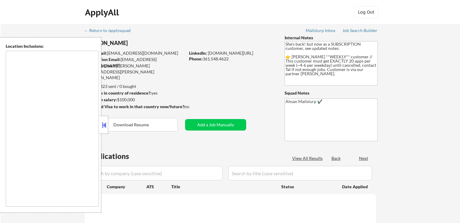
type textarea "[GEOGRAPHIC_DATA], [GEOGRAPHIC_DATA] [GEOGRAPHIC_DATA], [GEOGRAPHIC_DATA] [GEOG…"
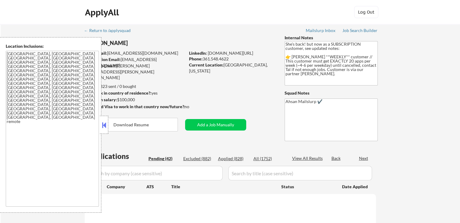
select select ""pending""
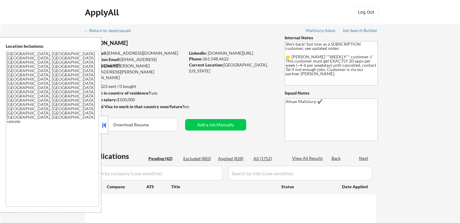
select select ""pending""
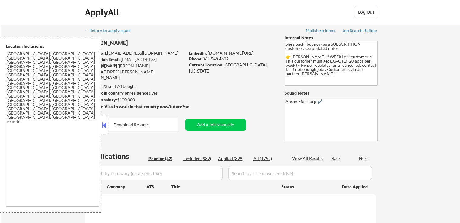
select select ""pending""
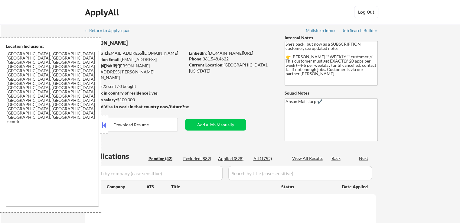
select select ""pending""
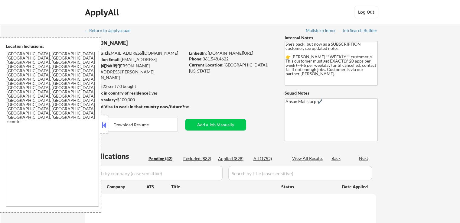
select select ""pending""
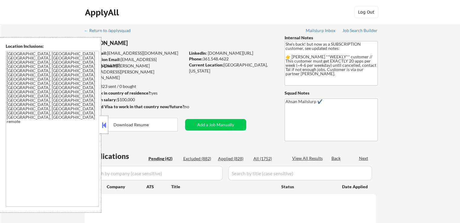
select select ""pending""
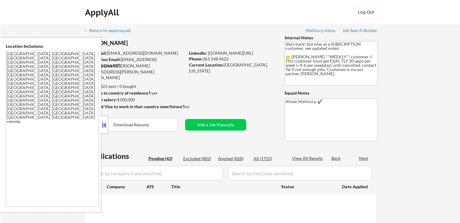
select select ""pending""
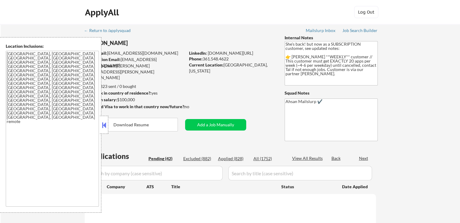
select select ""pending""
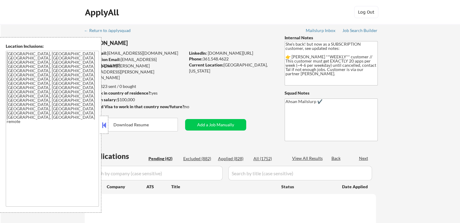
select select ""pending""
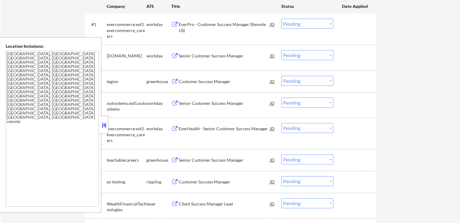
scroll to position [182, 0]
click at [225, 82] on div "Customer Success Manager" at bounding box center [224, 81] width 91 height 6
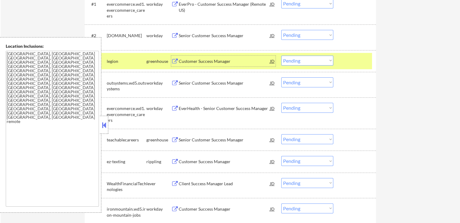
scroll to position [212, 0]
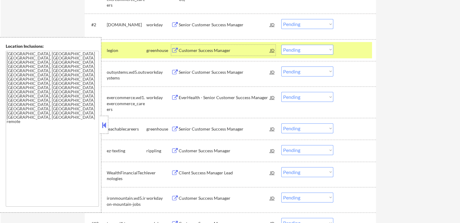
click at [228, 129] on div "Senior Customer Success Manager" at bounding box center [224, 129] width 91 height 6
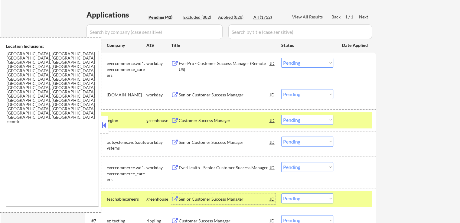
scroll to position [182, 0]
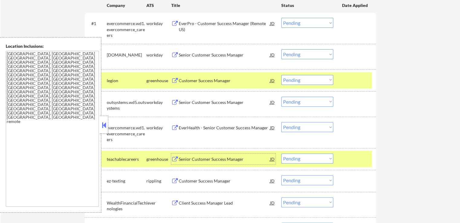
click at [294, 79] on select "Choose an option... Pending Applied Excluded (Questions) Excluded (Expired) Exc…" at bounding box center [308, 80] width 52 height 10
click at [282, 75] on select "Choose an option... Pending Applied Excluded (Questions) Excluded (Expired) Exc…" at bounding box center [308, 80] width 52 height 10
select select ""pending""
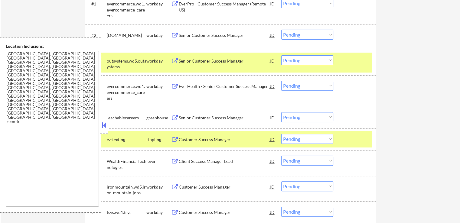
scroll to position [272, 0]
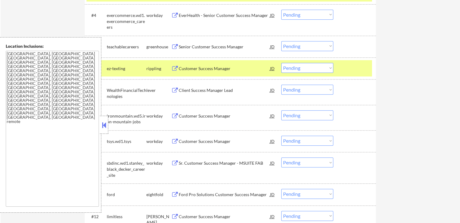
click at [226, 66] on div "Customer Success Manager" at bounding box center [224, 69] width 91 height 6
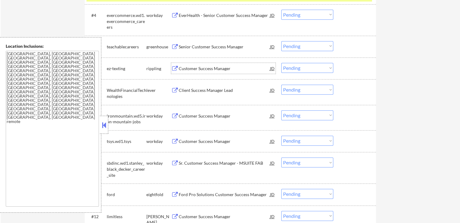
click at [211, 68] on div "Customer Success Manager" at bounding box center [224, 69] width 91 height 6
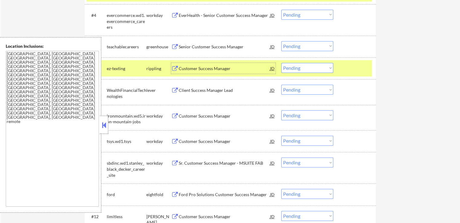
drag, startPoint x: 292, startPoint y: 67, endPoint x: 292, endPoint y: 72, distance: 4.5
click at [292, 68] on select "Choose an option... Pending Applied Excluded (Questions) Excluded (Expired) Exc…" at bounding box center [308, 68] width 52 height 10
select select ""applied""
click at [282, 63] on select "Choose an option... Pending Applied Excluded (Questions) Excluded (Expired) Exc…" at bounding box center [308, 68] width 52 height 10
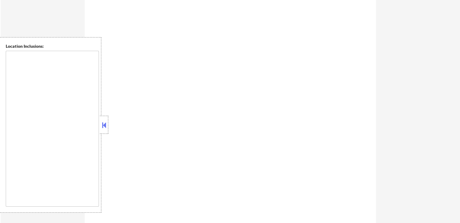
scroll to position [272, 0]
type textarea "[GEOGRAPHIC_DATA], [GEOGRAPHIC_DATA] [GEOGRAPHIC_DATA], [GEOGRAPHIC_DATA] [GEOG…"
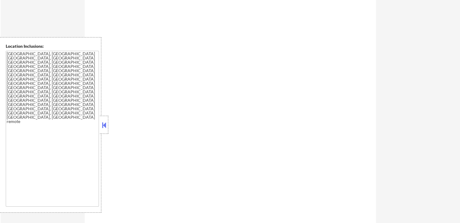
select select ""pending""
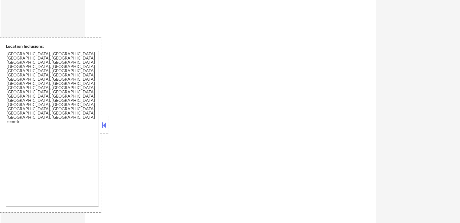
select select ""pending""
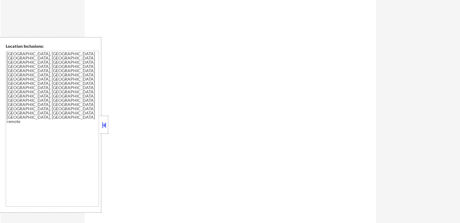
select select ""pending""
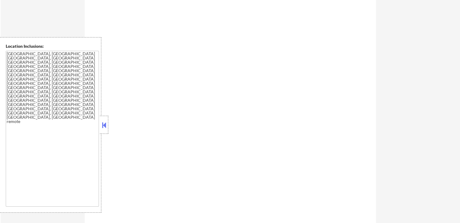
select select ""pending""
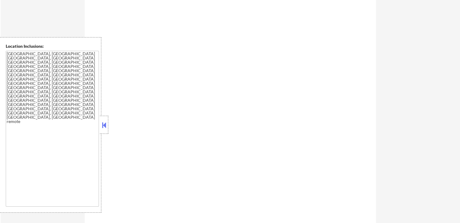
select select ""pending""
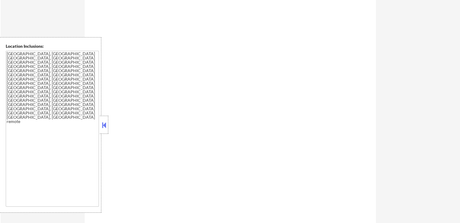
select select ""pending""
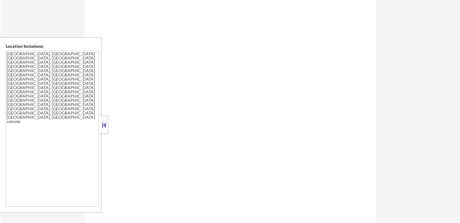
select select ""pending""
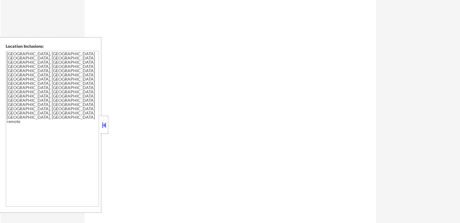
select select ""pending""
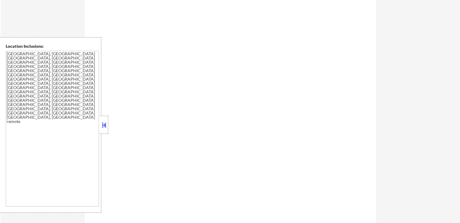
select select ""pending""
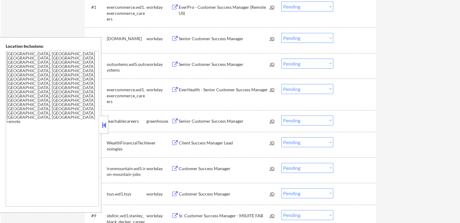
scroll to position [242, 0]
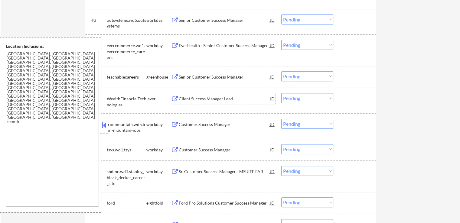
click at [220, 95] on div "Client Success Manager Lead" at bounding box center [224, 98] width 91 height 11
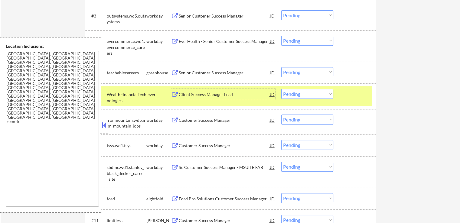
scroll to position [303, 0]
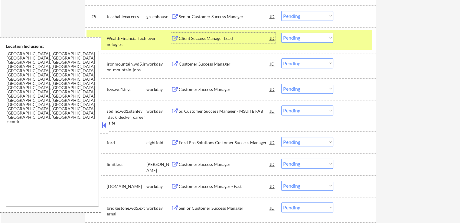
click at [228, 161] on div "Customer Success Manager" at bounding box center [224, 164] width 91 height 11
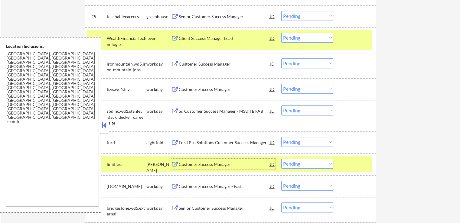
click at [297, 38] on select "Choose an option... Pending Applied Excluded (Questions) Excluded (Expired) Exc…" at bounding box center [308, 38] width 52 height 10
click at [282, 33] on select "Choose an option... Pending Applied Excluded (Questions) Excluded (Expired) Exc…" at bounding box center [308, 38] width 52 height 10
select select ""pending""
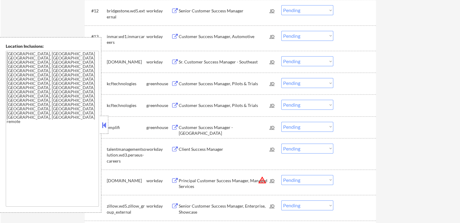
scroll to position [484, 0]
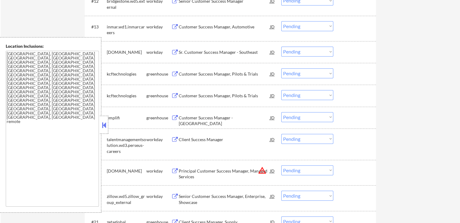
click at [231, 75] on div "Customer Success Manager, Pilots & Trials" at bounding box center [224, 74] width 91 height 6
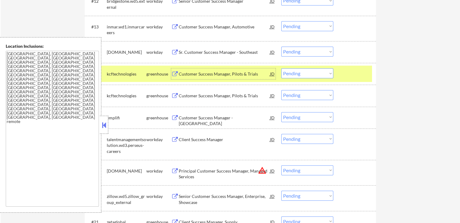
click at [237, 95] on div "Customer Success Manager, Pilots & Trials" at bounding box center [224, 96] width 91 height 6
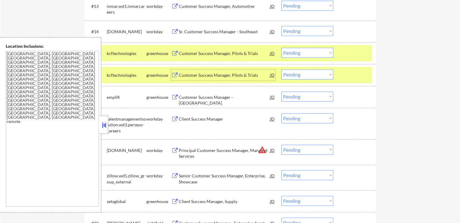
scroll to position [515, 0]
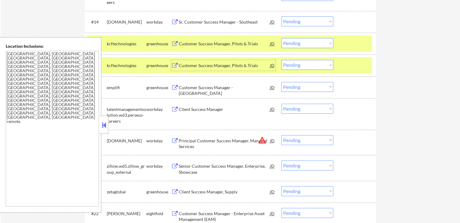
click at [237, 90] on div "Customer Success Manager - [GEOGRAPHIC_DATA]" at bounding box center [224, 91] width 91 height 12
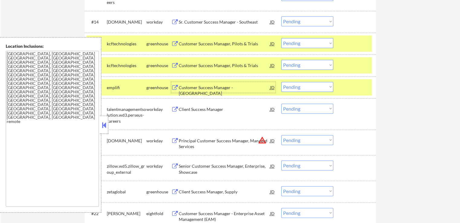
drag, startPoint x: 300, startPoint y: 87, endPoint x: 300, endPoint y: 91, distance: 4.9
click at [300, 87] on select "Choose an option... Pending Applied Excluded (Questions) Excluded (Expired) Exc…" at bounding box center [308, 87] width 52 height 10
click at [282, 82] on select "Choose an option... Pending Applied Excluded (Questions) Excluded (Expired) Exc…" at bounding box center [308, 87] width 52 height 10
click at [405, 98] on div "← Return to /applysquad Mailslurp Inbox Job Search Builder Brenda Cantu User Em…" at bounding box center [231, 81] width 460 height 1142
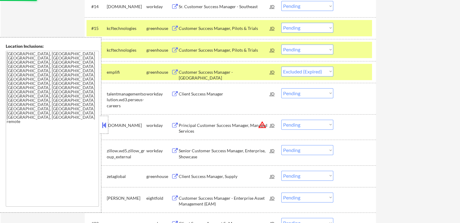
scroll to position [545, 0]
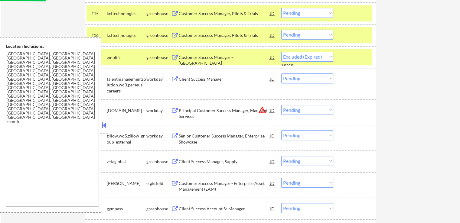
select select ""pending""
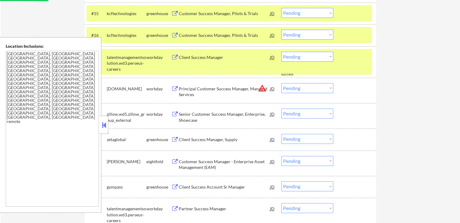
scroll to position [575, 0]
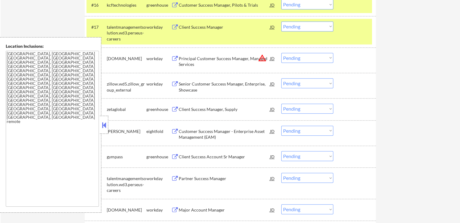
click at [305, 59] on select "Choose an option... Pending Applied Excluded (Questions) Excluded (Expired) Exc…" at bounding box center [308, 58] width 52 height 10
click at [282, 53] on select "Choose an option... Pending Applied Excluded (Questions) Excluded (Expired) Exc…" at bounding box center [308, 58] width 52 height 10
select select ""pending""
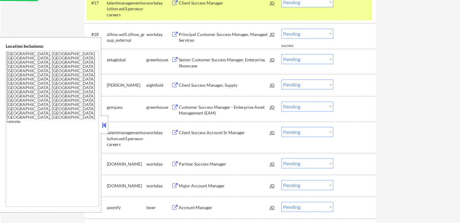
scroll to position [605, 0]
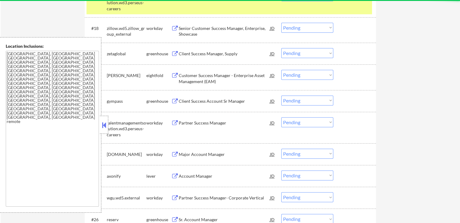
click at [229, 52] on div "Client Success Manager, Supply" at bounding box center [224, 54] width 91 height 6
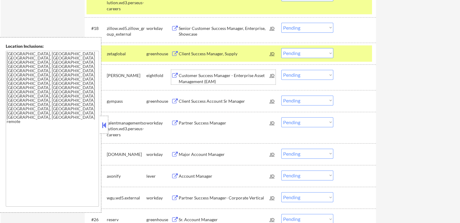
click at [236, 80] on div "Customer Success Manager - Enterprise Asset Management (EAM)" at bounding box center [224, 79] width 91 height 12
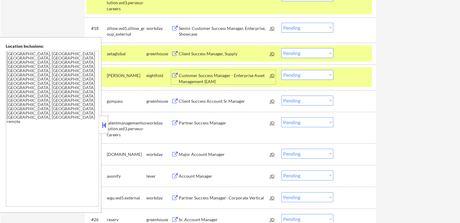
click at [295, 53] on select "Choose an option... Pending Applied Excluded (Questions) Excluded (Expired) Exc…" at bounding box center [308, 53] width 52 height 10
click at [282, 48] on select "Choose an option... Pending Applied Excluded (Questions) Excluded (Expired) Exc…" at bounding box center [308, 53] width 52 height 10
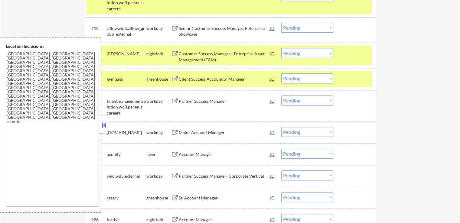
drag, startPoint x: 297, startPoint y: 53, endPoint x: 301, endPoint y: 58, distance: 5.6
click at [297, 53] on select "Choose an option... Pending Applied Excluded (Questions) Excluded (Expired) Exc…" at bounding box center [308, 53] width 52 height 10
click at [282, 48] on select "Choose an option... Pending Applied Excluded (Questions) Excluded (Expired) Exc…" at bounding box center [308, 53] width 52 height 10
click at [233, 80] on div "Client Success Account Sr Manager" at bounding box center [224, 79] width 91 height 6
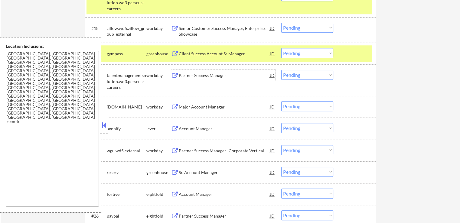
click at [299, 51] on select "Choose an option... Pending Applied Excluded (Questions) Excluded (Expired) Exc…" at bounding box center [308, 53] width 52 height 10
click at [282, 48] on select "Choose an option... Pending Applied Excluded (Questions) Excluded (Expired) Exc…" at bounding box center [308, 53] width 52 height 10
select select ""pending""
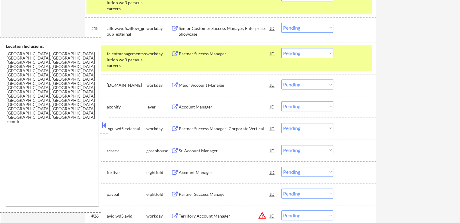
click at [200, 106] on div "Account Manager" at bounding box center [224, 107] width 91 height 6
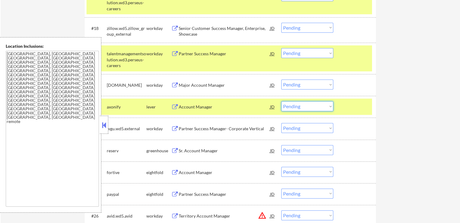
click at [294, 108] on select "Choose an option... Pending Applied Excluded (Questions) Excluded (Expired) Exc…" at bounding box center [308, 106] width 52 height 10
click at [282, 101] on select "Choose an option... Pending Applied Excluded (Questions) Excluded (Expired) Exc…" at bounding box center [308, 106] width 52 height 10
select select ""pending""
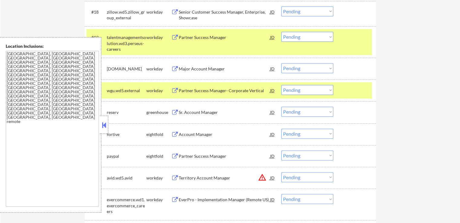
scroll to position [636, 0]
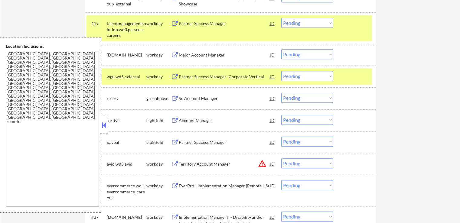
click at [215, 100] on div "Sr. Account Manager" at bounding box center [224, 99] width 91 height 6
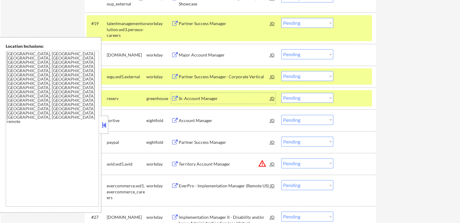
click at [301, 97] on select "Choose an option... Pending Applied Excluded (Questions) Excluded (Expired) Exc…" at bounding box center [308, 98] width 52 height 10
click at [282, 93] on select "Choose an option... Pending Applied Excluded (Questions) Excluded (Expired) Exc…" at bounding box center [308, 98] width 52 height 10
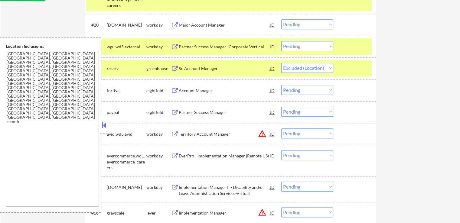
scroll to position [666, 0]
select select ""pending""
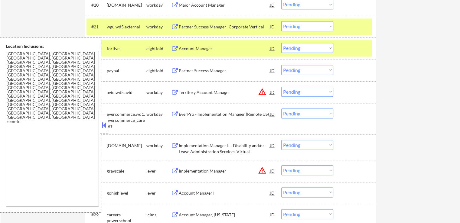
scroll to position [696, 0]
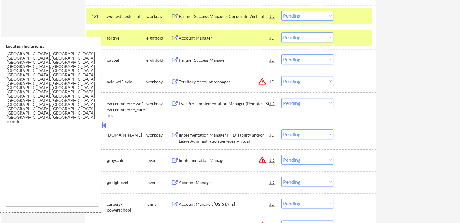
click at [295, 79] on select "Choose an option... Pending Applied Excluded (Questions) Excluded (Expired) Exc…" at bounding box center [308, 81] width 52 height 10
click at [282, 76] on select "Choose an option... Pending Applied Excluded (Questions) Excluded (Expired) Exc…" at bounding box center [308, 81] width 52 height 10
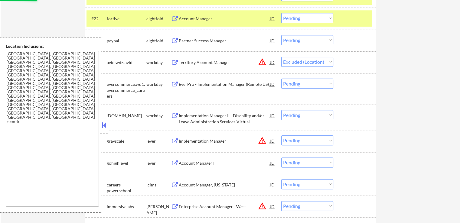
scroll to position [727, 0]
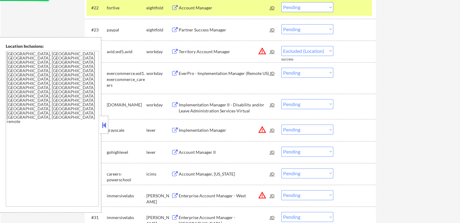
select select ""pending""
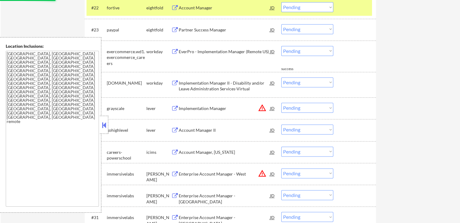
click at [217, 112] on div "Implementation Manager" at bounding box center [224, 108] width 91 height 11
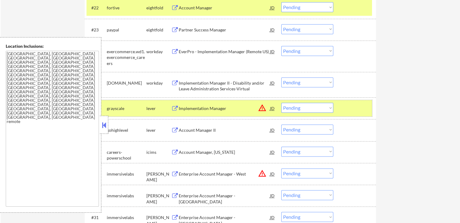
drag, startPoint x: 305, startPoint y: 103, endPoint x: 304, endPoint y: 110, distance: 7.9
click at [305, 103] on div "#26 grayscale lever Implementation Manager JD warning_amber Choose an option...…" at bounding box center [230, 108] width 286 height 16
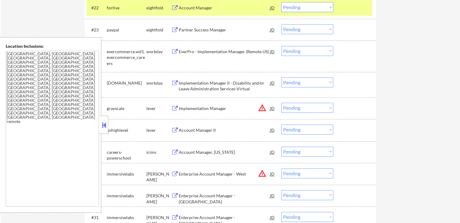
drag, startPoint x: 304, startPoint y: 108, endPoint x: 306, endPoint y: 112, distance: 4.4
click at [304, 108] on select "Choose an option... Pending Applied Excluded (Questions) Excluded (Expired) Exc…" at bounding box center [308, 108] width 52 height 10
click at [282, 103] on select "Choose an option... Pending Applied Excluded (Questions) Excluded (Expired) Exc…" at bounding box center [308, 108] width 52 height 10
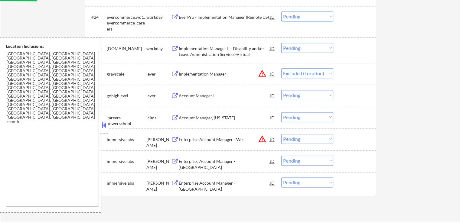
scroll to position [787, 0]
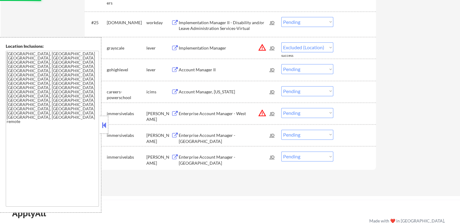
select select ""pending""
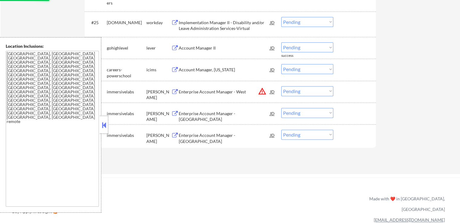
click at [302, 90] on select "Choose an option... Pending Applied Excluded (Questions) Excluded (Expired) Exc…" at bounding box center [308, 91] width 52 height 10
click at [282, 86] on select "Choose an option... Pending Applied Excluded (Questions) Excluded (Expired) Exc…" at bounding box center [308, 91] width 52 height 10
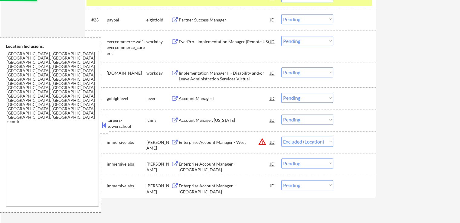
scroll to position [727, 0]
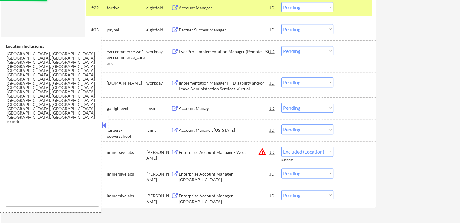
select select ""pending""
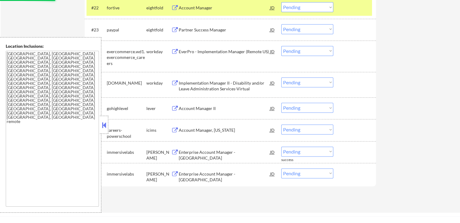
click at [215, 107] on div "Account Manager II" at bounding box center [224, 109] width 91 height 6
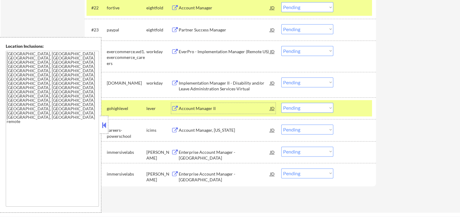
click at [226, 149] on div "Enterprise Account Manager - [GEOGRAPHIC_DATA]" at bounding box center [224, 152] width 91 height 11
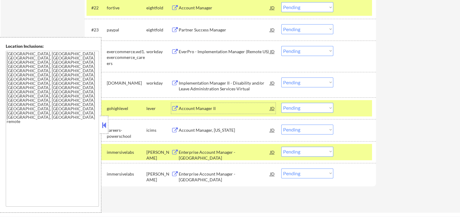
click at [193, 109] on div "Account Manager II" at bounding box center [224, 109] width 91 height 6
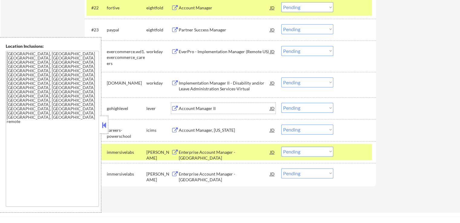
drag, startPoint x: 293, startPoint y: 107, endPoint x: 292, endPoint y: 112, distance: 4.9
click at [293, 107] on select "Choose an option... Pending Applied Excluded (Questions) Excluded (Expired) Exc…" at bounding box center [308, 108] width 52 height 10
click at [282, 103] on select "Choose an option... Pending Applied Excluded (Questions) Excluded (Expired) Exc…" at bounding box center [308, 108] width 52 height 10
select select ""pending""
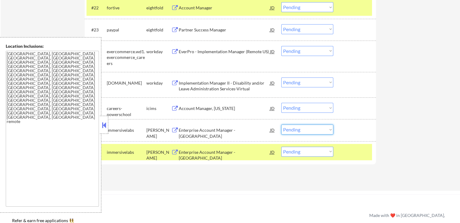
click at [297, 129] on select "Choose an option... Pending Applied Excluded (Questions) Excluded (Expired) Exc…" at bounding box center [308, 130] width 52 height 10
click at [282, 125] on select "Choose an option... Pending Applied Excluded (Questions) Excluded (Expired) Exc…" at bounding box center [308, 130] width 52 height 10
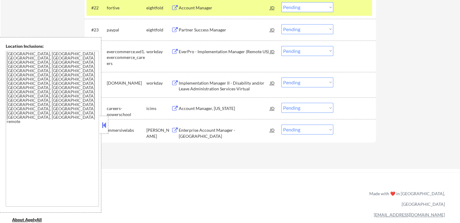
click at [302, 131] on select "Choose an option... Pending Applied Excluded (Questions) Excluded (Expired) Exc…" at bounding box center [308, 130] width 52 height 10
select select ""excluded__location_""
click at [282, 125] on select "Choose an option... Pending Applied Excluded (Questions) Excluded (Expired) Exc…" at bounding box center [308, 130] width 52 height 10
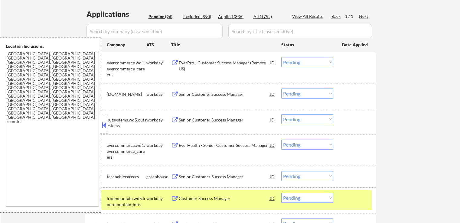
scroll to position [151, 0]
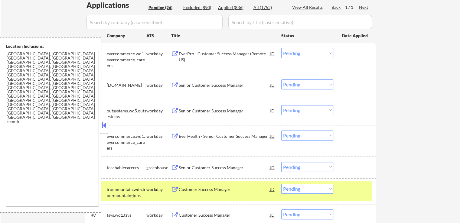
click at [245, 53] on div "EverPro - Customer Success Manager (Remote US)" at bounding box center [224, 57] width 91 height 12
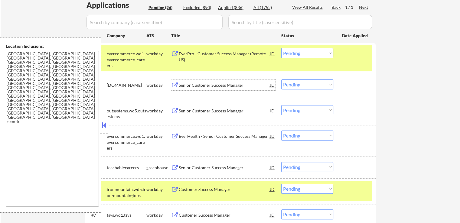
click at [231, 82] on div "Senior Customer Success Manager" at bounding box center [224, 85] width 91 height 6
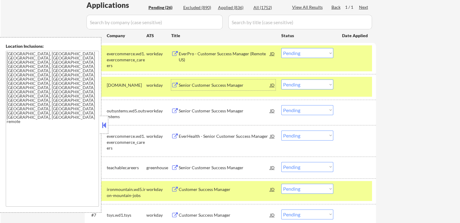
click at [295, 85] on select "Choose an option... Pending Applied Excluded (Questions) Excluded (Expired) Exc…" at bounding box center [308, 85] width 52 height 10
click at [282, 80] on select "Choose an option... Pending Applied Excluded (Questions) Excluded (Expired) Exc…" at bounding box center [308, 85] width 52 height 10
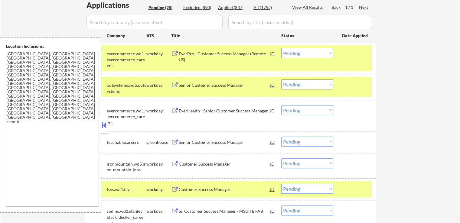
click at [239, 86] on div "Senior Customer Success Manager" at bounding box center [224, 85] width 91 height 6
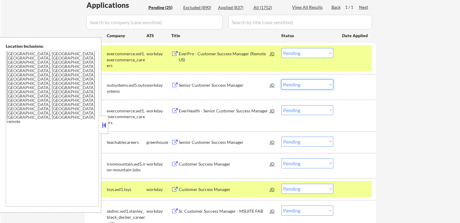
click at [300, 86] on select "Choose an option... Pending Applied Excluded (Questions) Excluded (Expired) Exc…" at bounding box center [308, 85] width 52 height 10
click at [282, 80] on select "Choose an option... Pending Applied Excluded (Questions) Excluded (Expired) Exc…" at bounding box center [308, 85] width 52 height 10
click at [249, 110] on div "EverHealth - Senior Customer Success Manager" at bounding box center [224, 111] width 91 height 6
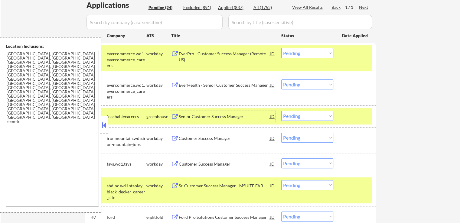
click at [210, 84] on div "EverHealth - Senior Customer Success Manager" at bounding box center [224, 85] width 91 height 6
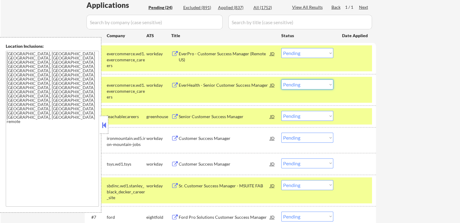
click at [306, 84] on select "Choose an option... Pending Applied Excluded (Questions) Excluded (Expired) Exc…" at bounding box center [308, 85] width 52 height 10
click at [282, 80] on select "Choose an option... Pending Applied Excluded (Questions) Excluded (Expired) Exc…" at bounding box center [308, 85] width 52 height 10
click at [251, 117] on div "Senior Customer Success Manager" at bounding box center [224, 117] width 91 height 6
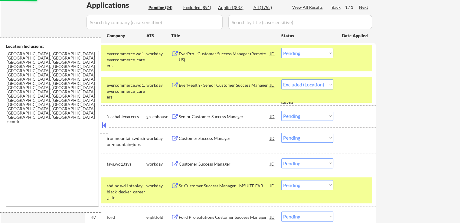
select select ""pending""
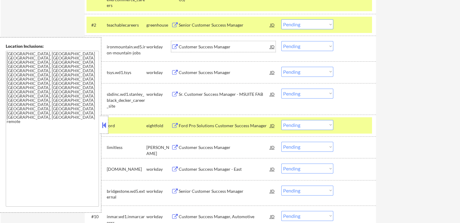
scroll to position [212, 0]
click at [223, 48] on div "Customer Success Manager" at bounding box center [224, 47] width 91 height 6
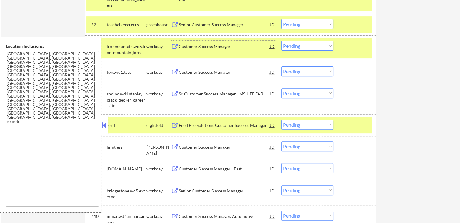
click at [299, 46] on select "Choose an option... Pending Applied Excluded (Questions) Excluded (Expired) Exc…" at bounding box center [308, 46] width 52 height 10
click at [282, 41] on select "Choose an option... Pending Applied Excluded (Questions) Excluded (Expired) Exc…" at bounding box center [308, 46] width 52 height 10
click at [237, 75] on div "Customer Success Manager" at bounding box center [224, 72] width 91 height 6
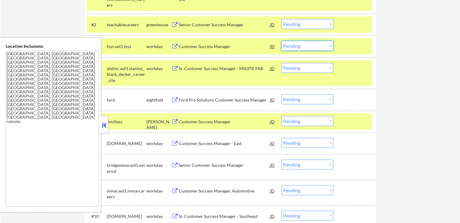
click at [300, 48] on select "Choose an option... Pending Applied Excluded (Questions) Excluded (Expired) Exc…" at bounding box center [308, 46] width 52 height 10
click at [282, 41] on select "Choose an option... Pending Applied Excluded (Questions) Excluded (Expired) Exc…" at bounding box center [308, 46] width 52 height 10
select select ""pending""
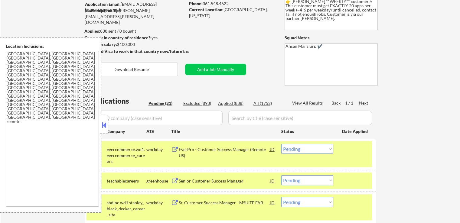
scroll to position [91, 0]
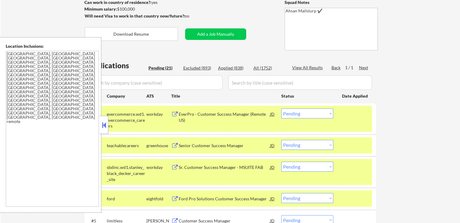
click at [140, 117] on div "evercommerce.wd1.evercommerce_careers" at bounding box center [127, 120] width 40 height 18
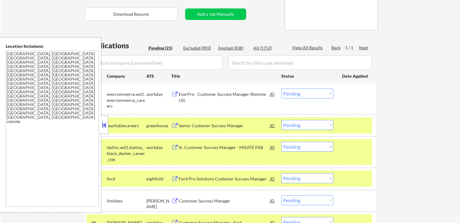
scroll to position [121, 0]
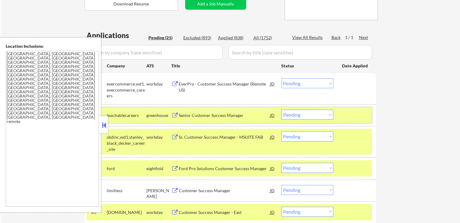
click at [132, 112] on div "teachablecareers" at bounding box center [127, 115] width 40 height 11
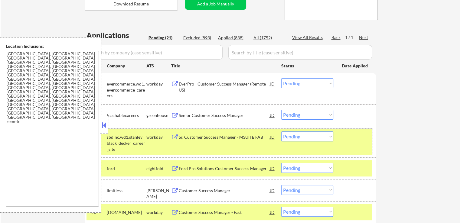
click at [136, 135] on div "sbdinc.wd1.stanley_black_decker_career_site" at bounding box center [127, 143] width 40 height 18
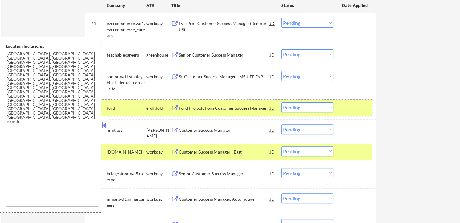
click at [142, 107] on div "ford" at bounding box center [127, 108] width 40 height 6
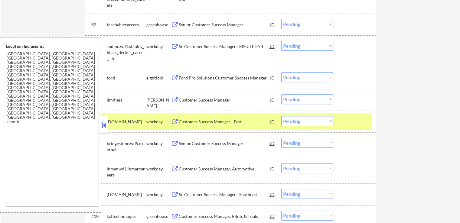
click at [142, 119] on div "[DOMAIN_NAME]" at bounding box center [127, 122] width 40 height 6
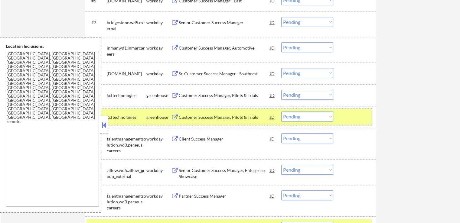
click at [150, 119] on div "greenhouse" at bounding box center [159, 117] width 25 height 6
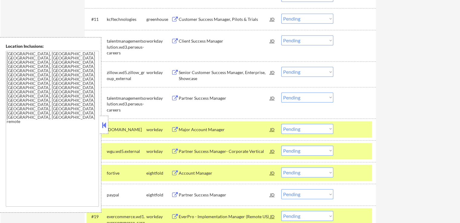
scroll to position [454, 0]
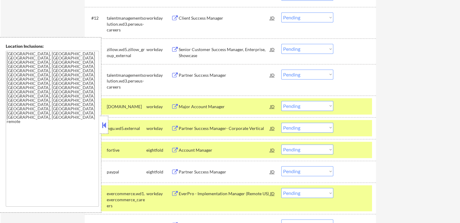
click at [151, 108] on div "workday" at bounding box center [159, 107] width 25 height 6
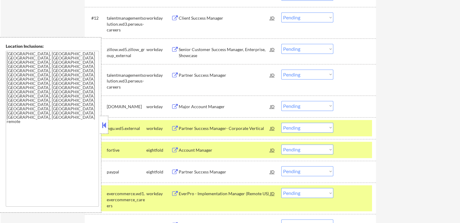
click at [144, 126] on div "wgu.wd5.external" at bounding box center [127, 129] width 40 height 6
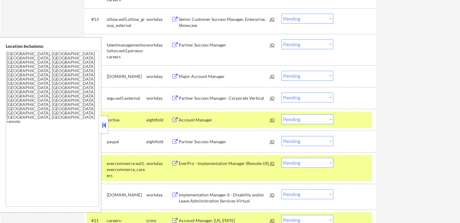
click at [151, 118] on div "eightfold" at bounding box center [159, 120] width 25 height 6
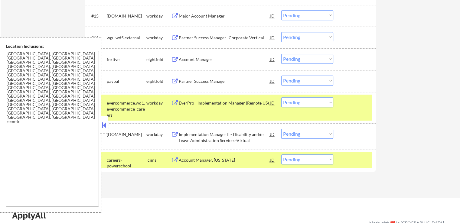
click at [141, 105] on div "evercommerce.wd1.evercommerce_careers" at bounding box center [127, 109] width 40 height 18
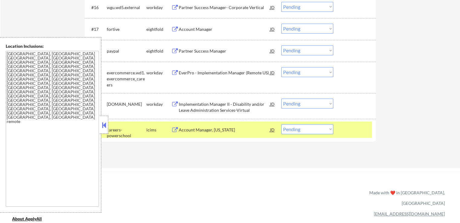
click at [143, 133] on div "careers-powerschool" at bounding box center [127, 133] width 40 height 12
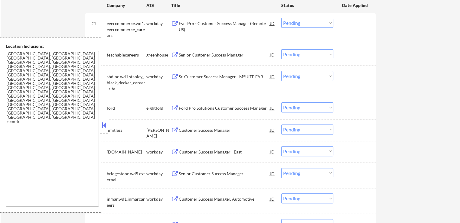
click at [401, 98] on div "← Return to /applysquad Mailslurp Inbox Job Search Builder Brenda Cantu User Em…" at bounding box center [231, 202] width 460 height 719
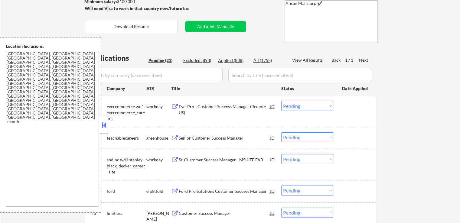
scroll to position [91, 0]
